Goal: Task Accomplishment & Management: Use online tool/utility

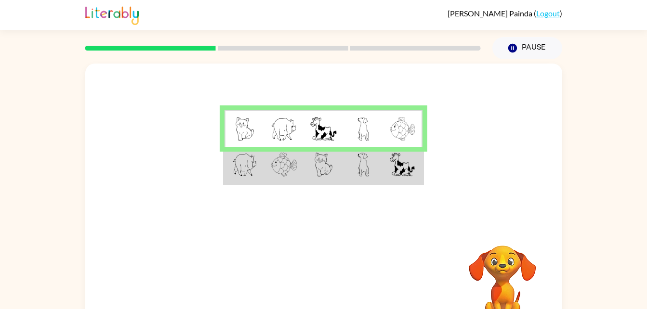
click at [243, 127] on img at bounding box center [245, 129] width 18 height 24
click at [242, 128] on img at bounding box center [245, 129] width 18 height 24
click at [236, 128] on img at bounding box center [245, 129] width 18 height 24
click at [364, 148] on td at bounding box center [364, 165] width 40 height 37
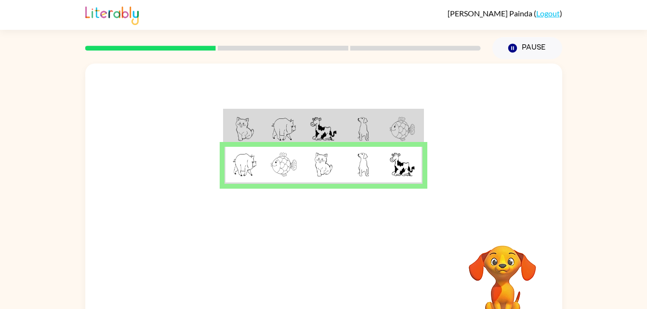
click at [370, 137] on td at bounding box center [364, 128] width 40 height 37
click at [363, 168] on img at bounding box center [364, 165] width 12 height 24
click at [319, 279] on icon "button" at bounding box center [323, 284] width 17 height 17
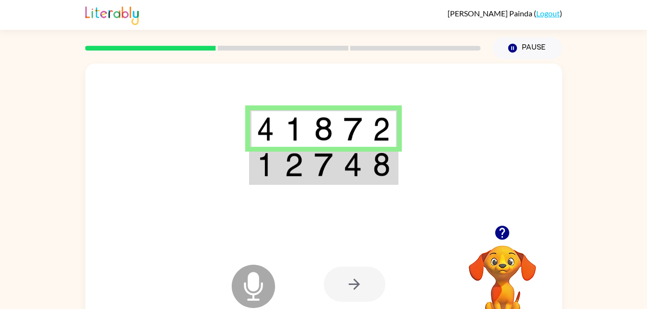
click at [368, 160] on td at bounding box center [382, 165] width 29 height 37
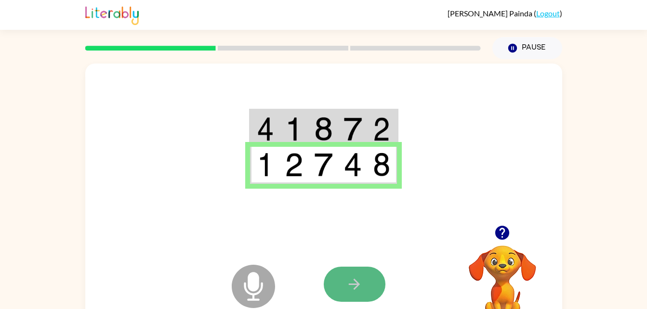
click at [350, 287] on icon "button" at bounding box center [354, 284] width 17 height 17
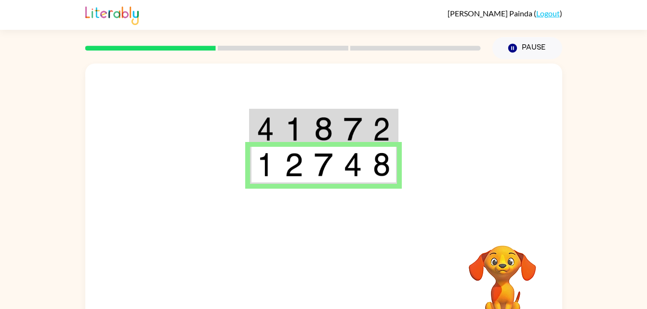
click at [380, 126] on img at bounding box center [381, 129] width 17 height 24
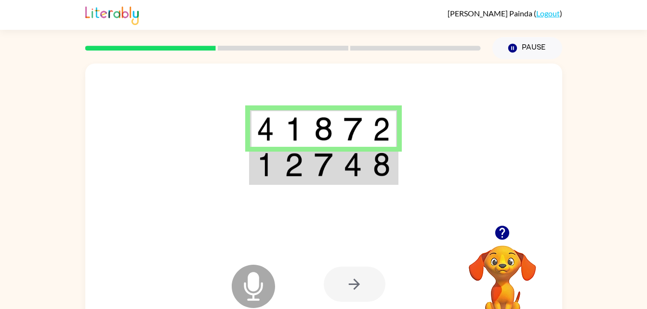
click at [373, 165] on td at bounding box center [382, 165] width 29 height 37
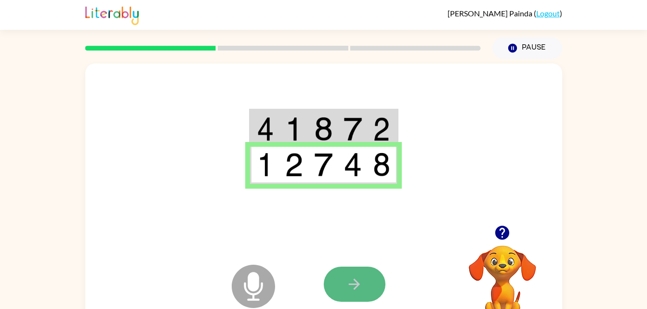
click at [371, 273] on button "button" at bounding box center [355, 284] width 62 height 35
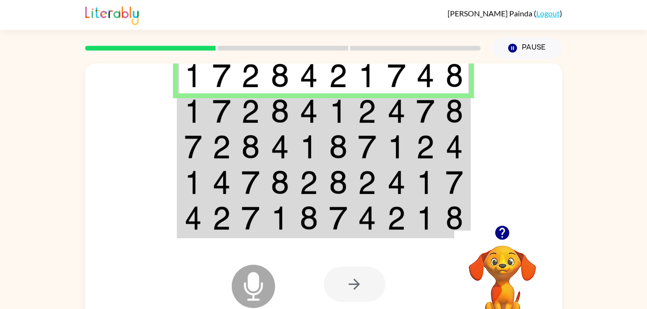
click at [329, 110] on img at bounding box center [338, 111] width 18 height 24
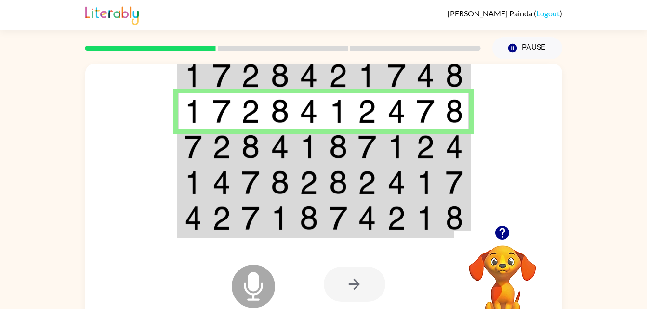
click at [341, 140] on img at bounding box center [338, 147] width 18 height 24
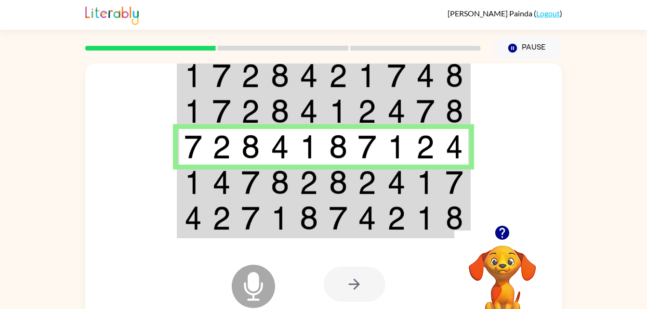
click at [346, 185] on img at bounding box center [338, 183] width 18 height 24
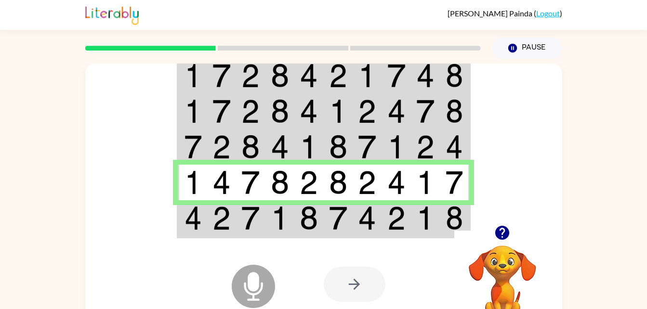
click at [345, 227] on img at bounding box center [338, 218] width 18 height 24
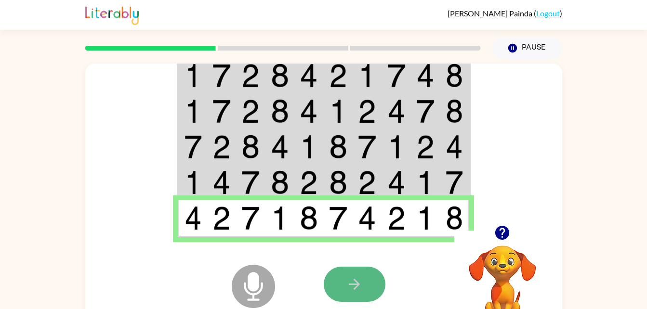
click at [355, 287] on icon "button" at bounding box center [354, 284] width 17 height 17
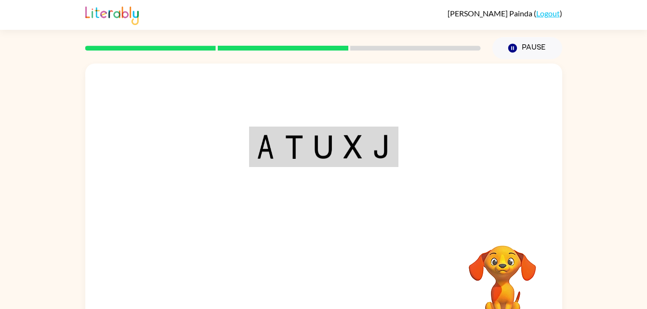
click at [383, 154] on img at bounding box center [381, 147] width 17 height 24
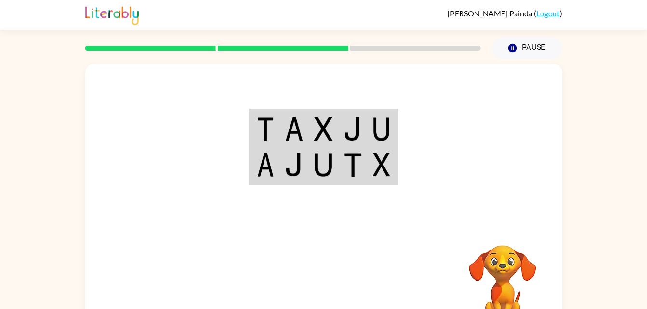
click at [342, 123] on td at bounding box center [352, 128] width 29 height 37
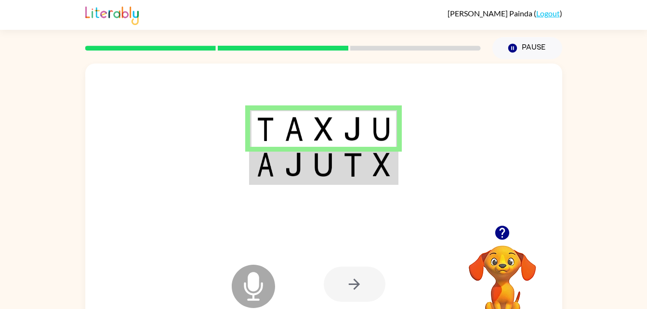
click at [328, 160] on img at bounding box center [323, 165] width 18 height 24
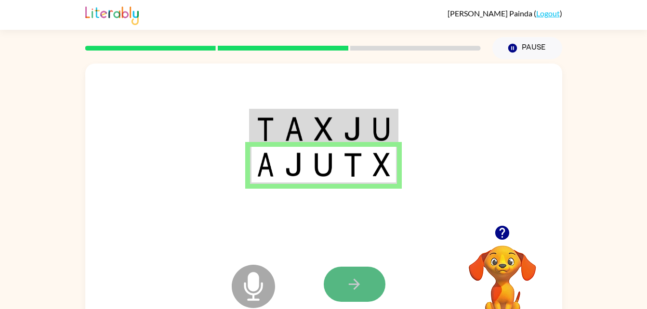
click at [371, 275] on button "button" at bounding box center [355, 284] width 62 height 35
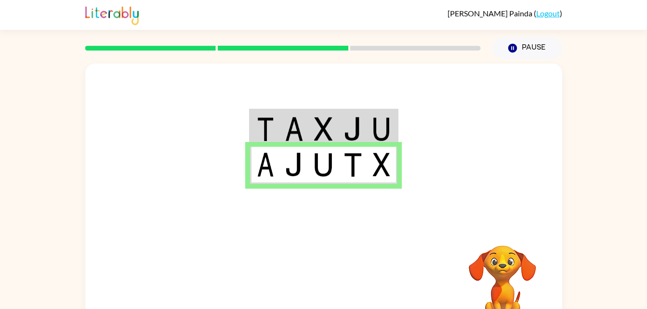
click at [375, 113] on td at bounding box center [382, 128] width 29 height 37
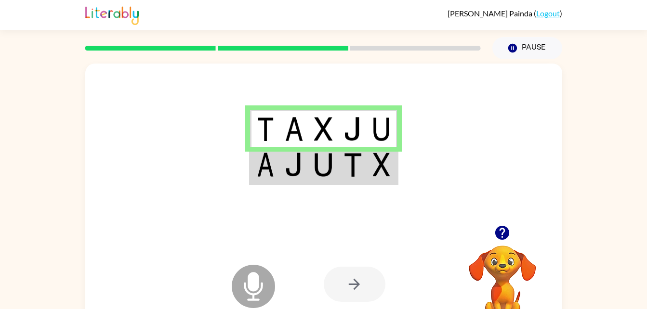
click at [374, 122] on img at bounding box center [381, 129] width 17 height 24
click at [351, 168] on img at bounding box center [353, 165] width 18 height 24
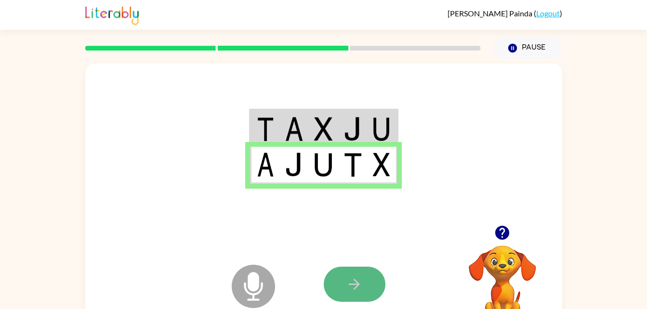
click at [359, 277] on icon "button" at bounding box center [354, 284] width 17 height 17
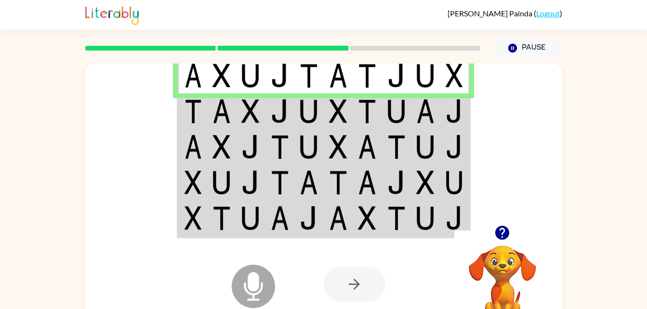
click at [415, 106] on td at bounding box center [425, 112] width 29 height 36
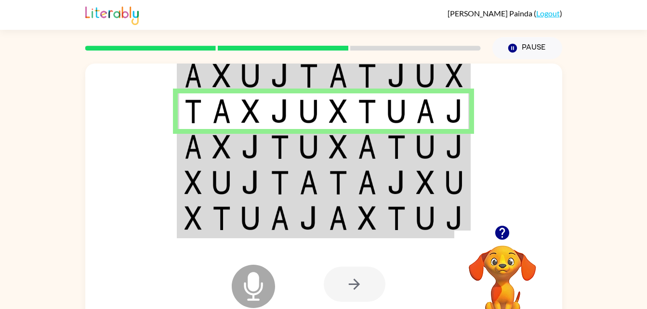
click at [384, 148] on td at bounding box center [396, 147] width 29 height 36
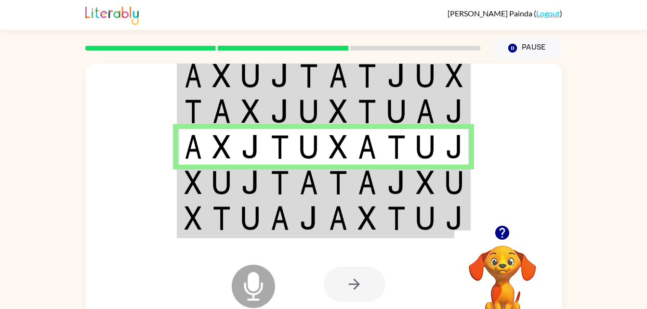
click at [375, 188] on img at bounding box center [367, 183] width 18 height 24
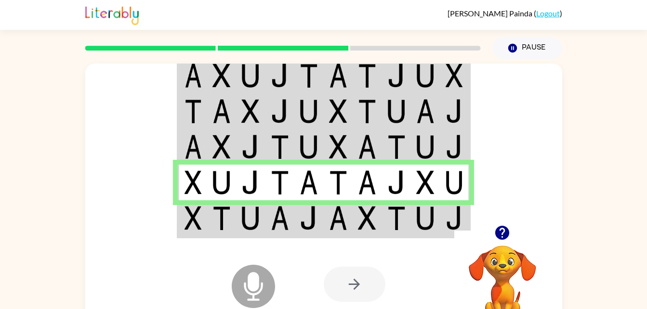
click at [389, 219] on img at bounding box center [397, 218] width 18 height 24
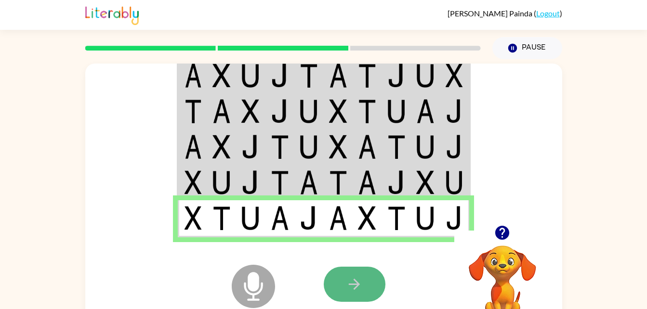
click at [334, 293] on button "button" at bounding box center [355, 284] width 62 height 35
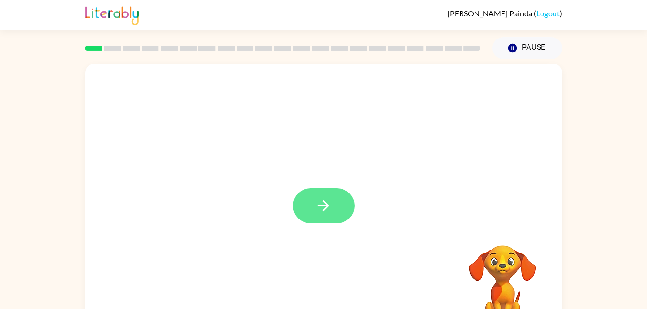
click at [333, 213] on button "button" at bounding box center [324, 205] width 62 height 35
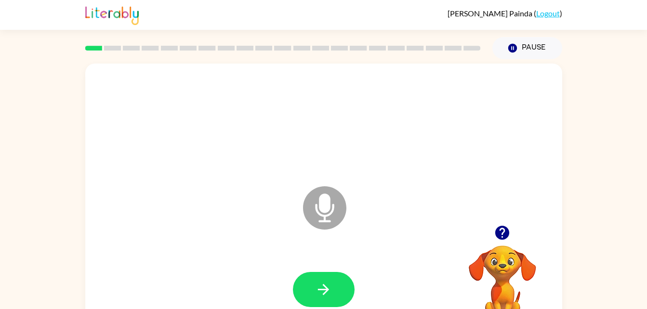
click at [328, 203] on icon "Microphone The Microphone is here when it is your turn to talk" at bounding box center [373, 220] width 145 height 72
click at [324, 298] on icon "button" at bounding box center [323, 290] width 17 height 17
click at [313, 280] on button "button" at bounding box center [324, 289] width 62 height 35
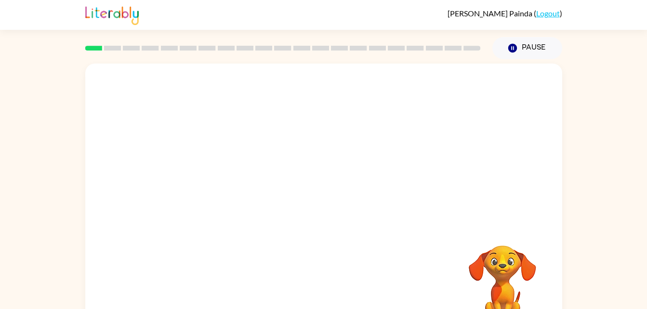
click at [114, 44] on div at bounding box center [283, 48] width 407 height 34
click at [169, 44] on div at bounding box center [283, 48] width 407 height 34
click at [429, 225] on div at bounding box center [323, 201] width 477 height 275
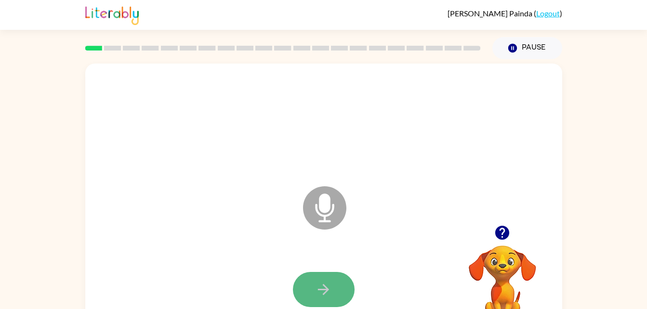
click at [312, 291] on button "button" at bounding box center [324, 289] width 62 height 35
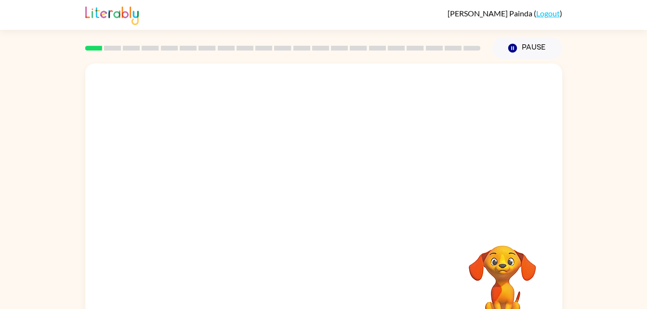
click at [391, 246] on div at bounding box center [323, 201] width 477 height 275
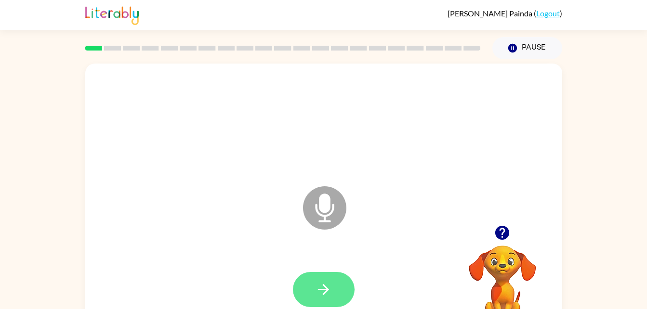
click at [320, 286] on icon "button" at bounding box center [323, 290] width 17 height 17
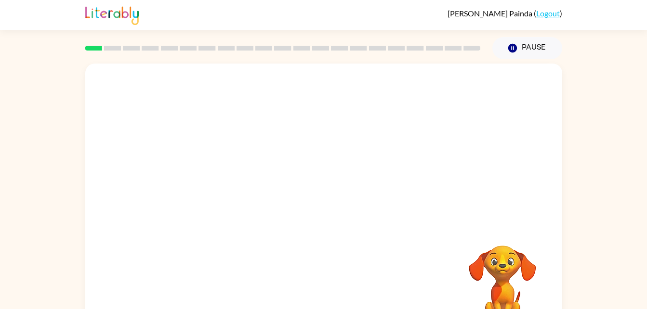
click at [112, 45] on div at bounding box center [283, 48] width 407 height 34
click at [131, 42] on div at bounding box center [283, 48] width 407 height 34
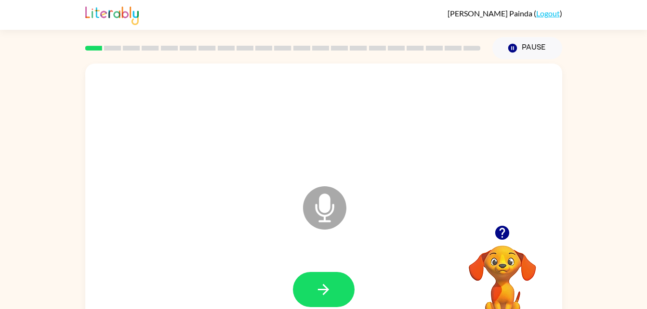
click at [131, 42] on div at bounding box center [283, 48] width 407 height 34
click at [318, 285] on icon "button" at bounding box center [323, 290] width 17 height 17
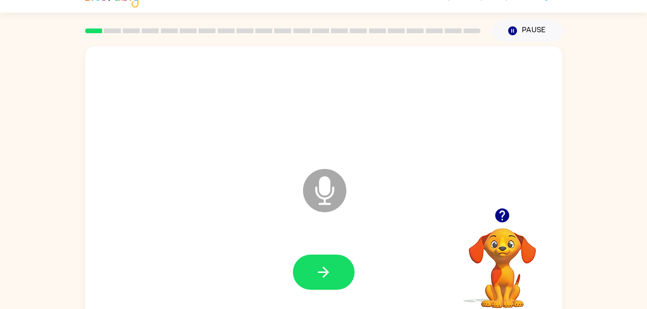
scroll to position [16, 0]
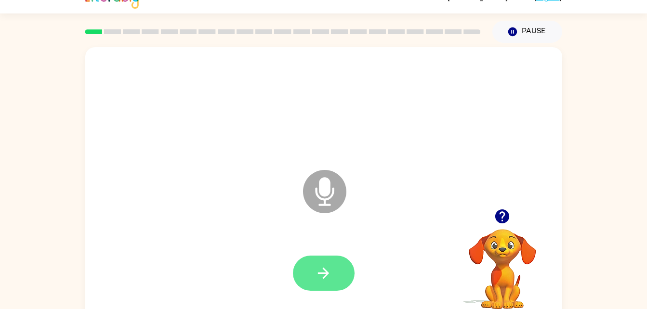
click at [330, 269] on icon "button" at bounding box center [323, 273] width 17 height 17
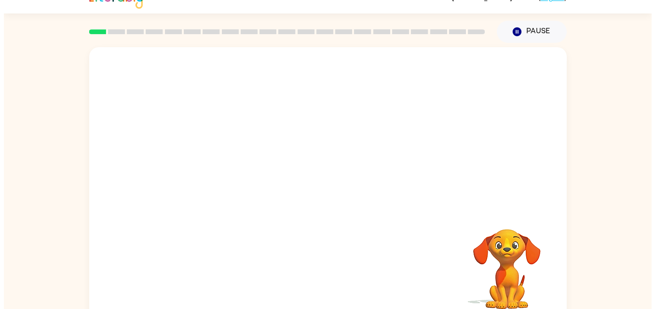
scroll to position [0, 0]
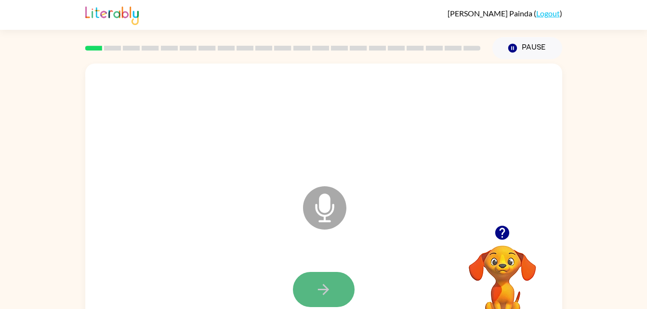
click at [315, 288] on icon "button" at bounding box center [323, 290] width 17 height 17
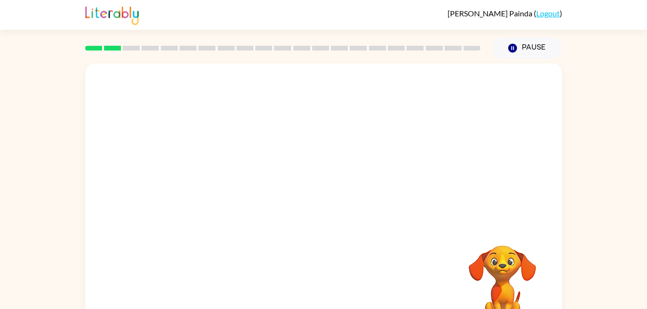
drag, startPoint x: 400, startPoint y: 174, endPoint x: 495, endPoint y: 232, distance: 111.9
click at [495, 232] on div "Your browser must support playing .mp4 files to use Literably. Please try using…" at bounding box center [323, 201] width 477 height 275
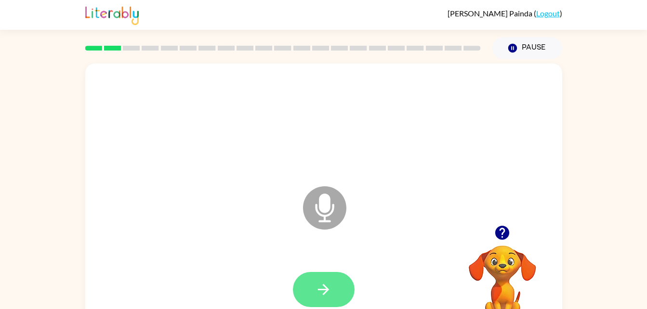
click at [330, 297] on icon "button" at bounding box center [323, 290] width 17 height 17
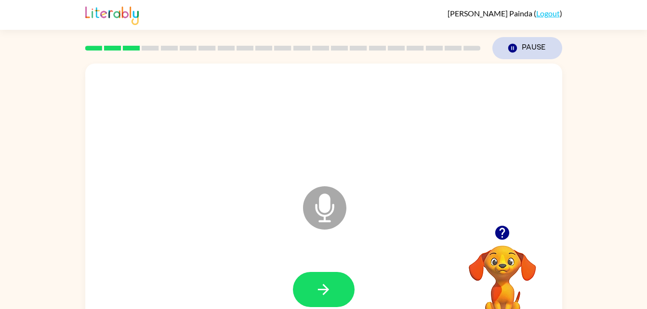
click at [533, 47] on button "Pause Pause" at bounding box center [528, 48] width 70 height 22
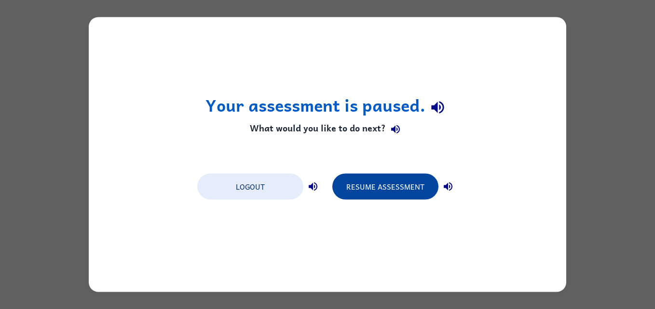
click at [403, 193] on button "Resume Assessment" at bounding box center [385, 187] width 106 height 26
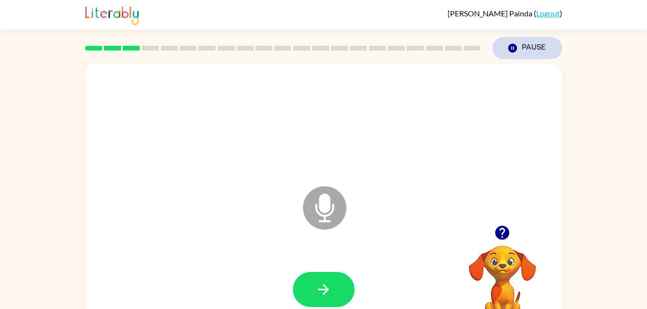
click at [532, 47] on button "Pause Pause" at bounding box center [528, 48] width 70 height 22
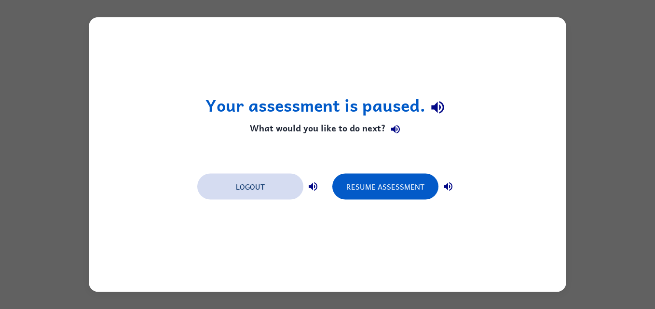
click at [237, 185] on button "Logout" at bounding box center [250, 187] width 106 height 26
